Goal: Information Seeking & Learning: Learn about a topic

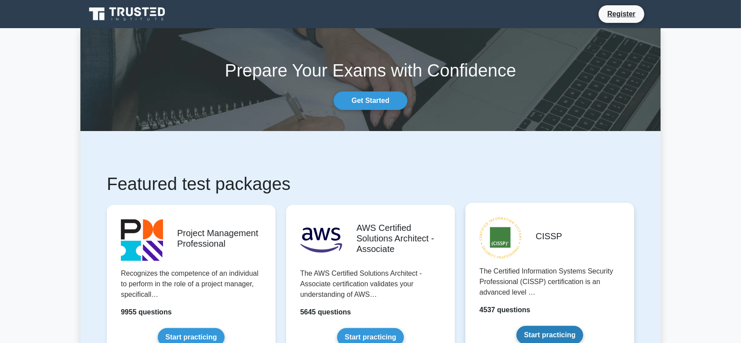
scroll to position [218, 0]
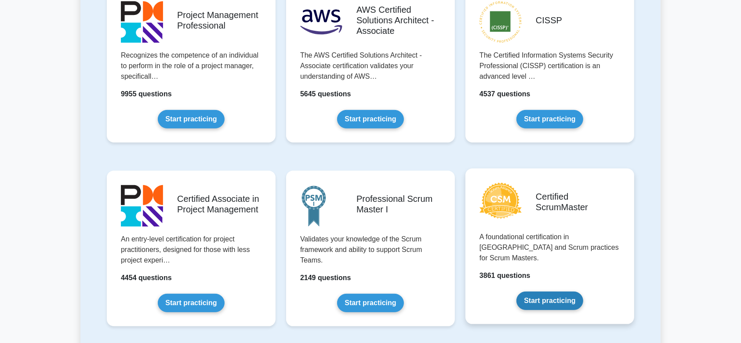
click at [523, 291] on link "Start practicing" at bounding box center [549, 300] width 66 height 18
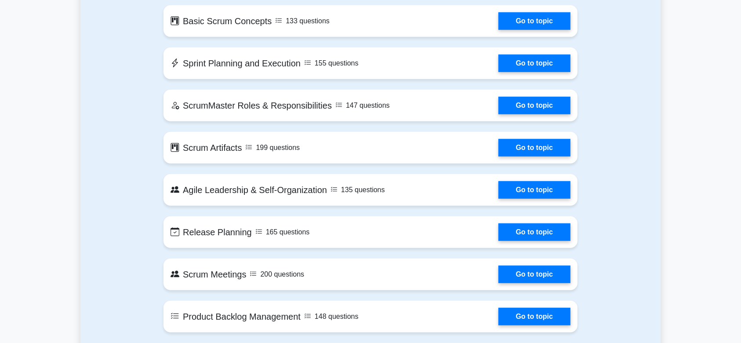
scroll to position [518, 0]
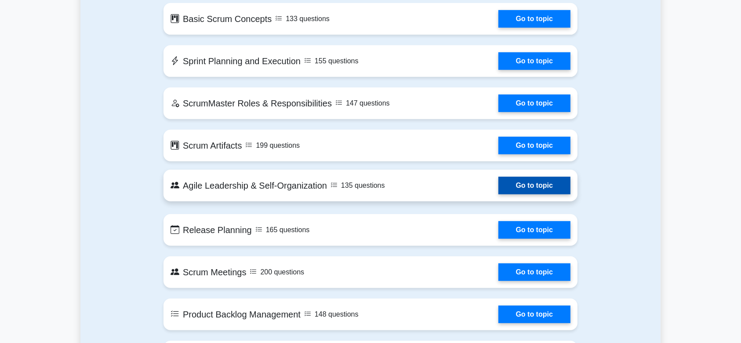
click at [546, 185] on link "Go to topic" at bounding box center [534, 186] width 72 height 18
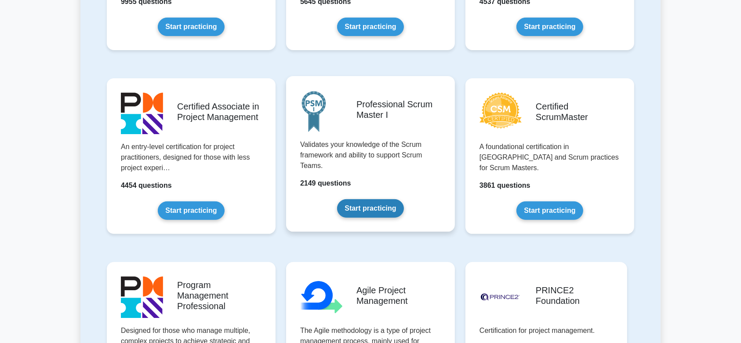
scroll to position [320, 0]
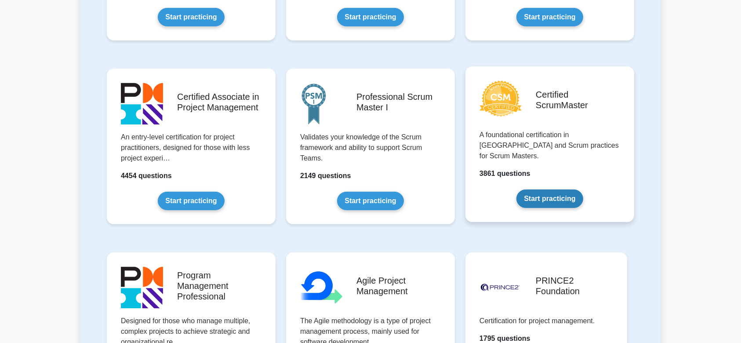
click at [541, 189] on link "Start practicing" at bounding box center [549, 198] width 66 height 18
